Goal: Information Seeking & Learning: Learn about a topic

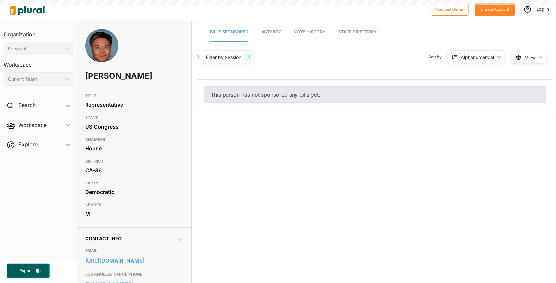
click at [235, 33] on span "Bills Sponsored" at bounding box center [229, 31] width 38 height 5
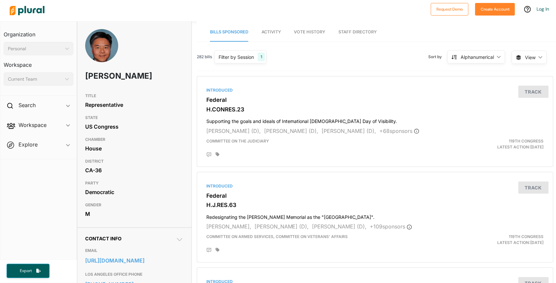
click at [484, 56] on div "Alphanumerical" at bounding box center [477, 57] width 33 height 7
click at [474, 85] on div "Latest Action" at bounding box center [480, 88] width 39 height 6
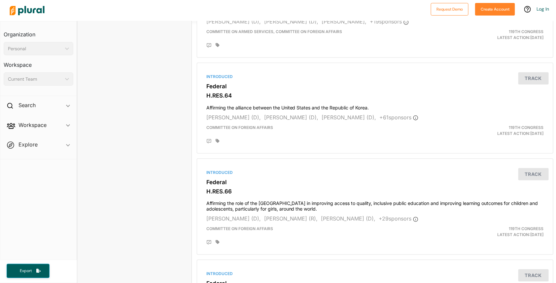
scroll to position [1750, 0]
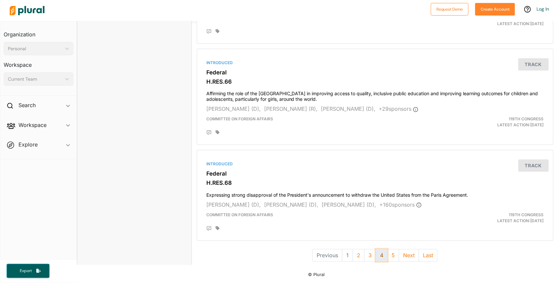
click at [382, 250] on button "4" at bounding box center [382, 255] width 12 height 13
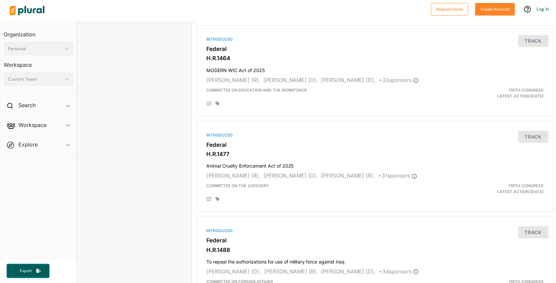
scroll to position [1744, 0]
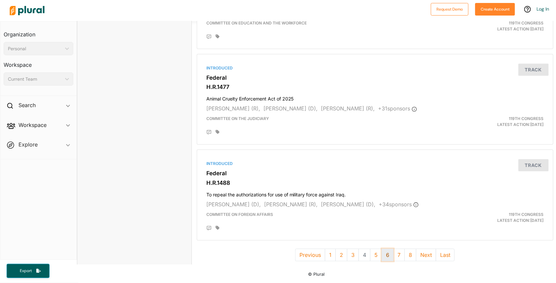
click at [385, 250] on button "6" at bounding box center [388, 254] width 12 height 13
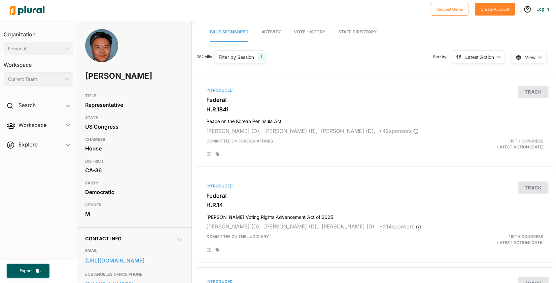
drag, startPoint x: 549, startPoint y: 45, endPoint x: 549, endPoint y: 65, distance: 20.2
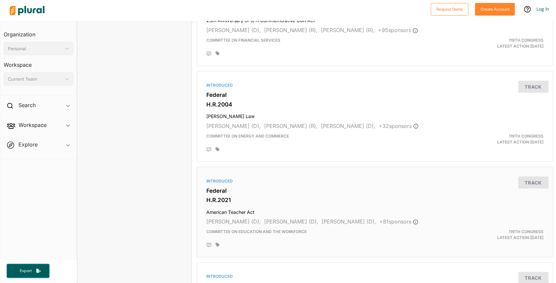
scroll to position [1341, 0]
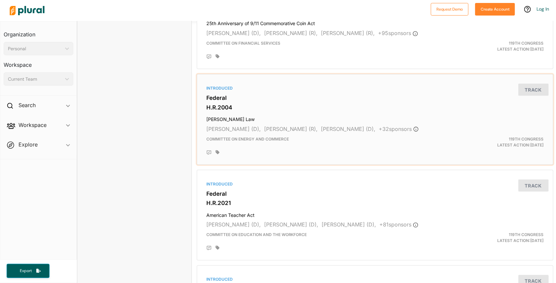
click at [216, 104] on h3 "H.R.2004" at bounding box center [375, 107] width 338 height 7
